Goal: Navigation & Orientation: Find specific page/section

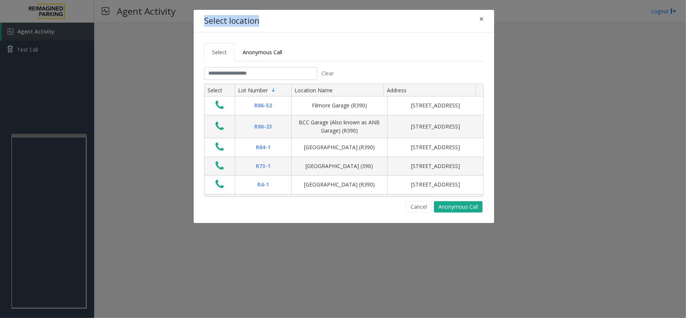
drag, startPoint x: 203, startPoint y: 20, endPoint x: 285, endPoint y: 23, distance: 82.1
click at [285, 23] on div "Select location ×" at bounding box center [344, 21] width 300 height 23
click at [482, 16] on span "×" at bounding box center [481, 19] width 5 height 11
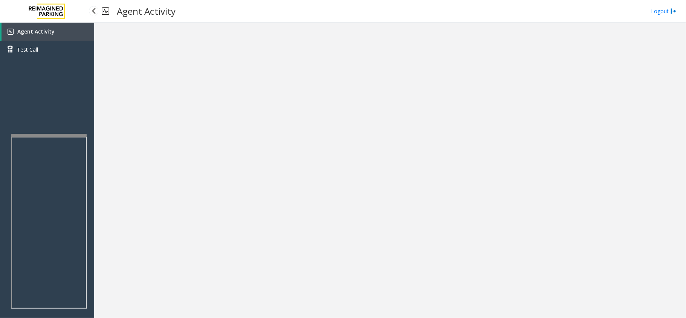
click at [46, 30] on span "Agent Activity" at bounding box center [35, 31] width 37 height 7
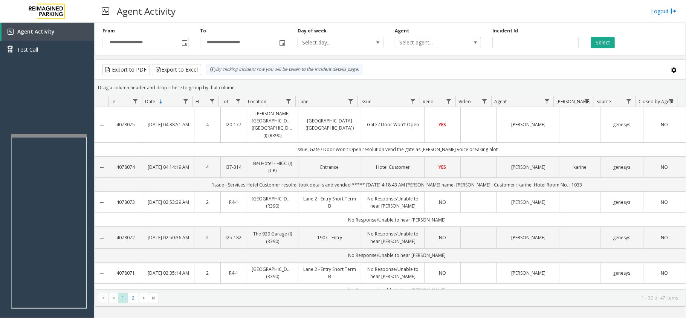
click at [384, 66] on div "Export to PDF Export to Excel By clicking Incident row you will be taken to the…" at bounding box center [390, 69] width 578 height 11
